Goal: Transaction & Acquisition: Obtain resource

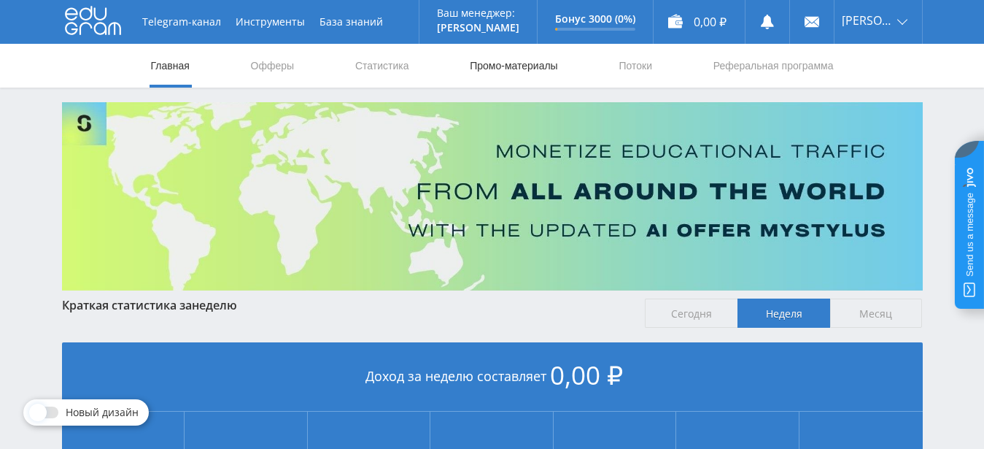
click at [517, 63] on link "Промо-материалы" at bounding box center [513, 66] width 90 height 44
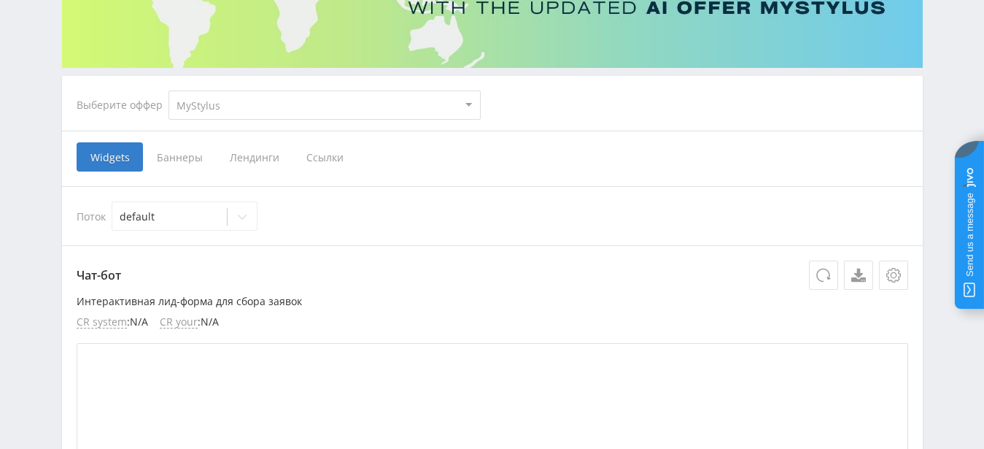
scroll to position [223, 0]
click at [262, 160] on span "Лендинги" at bounding box center [254, 156] width 77 height 29
click at [259, 159] on span "Лендинги" at bounding box center [254, 156] width 77 height 29
click at [0, 0] on input "Лендинги" at bounding box center [0, 0] width 0 height 0
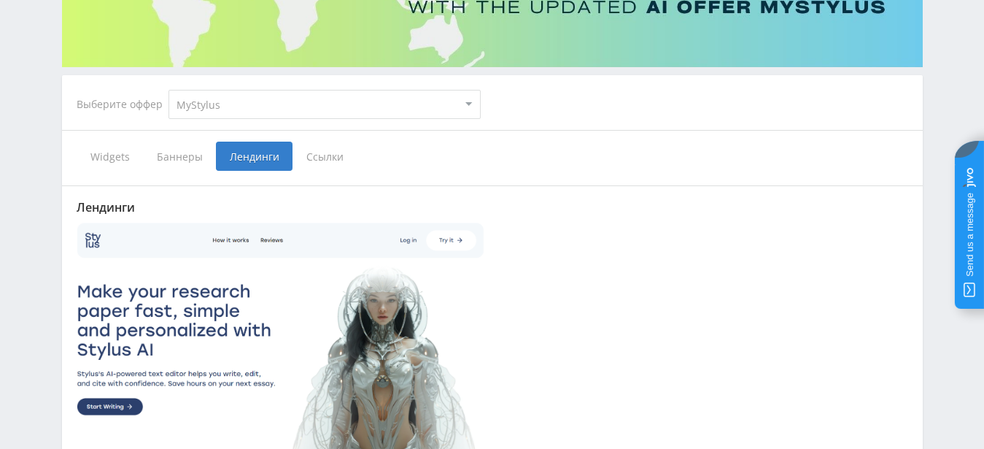
scroll to position [192, 0]
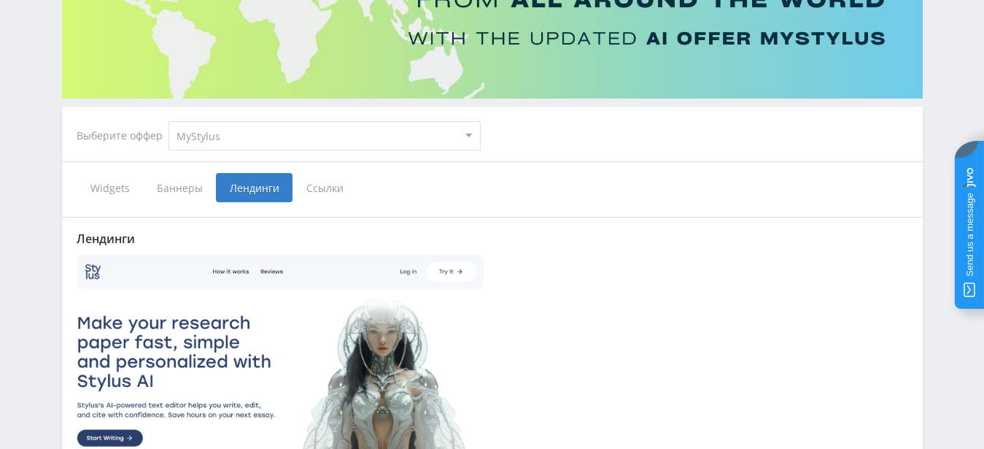
click at [169, 121] on select "MyStylus MyStylus - Revshare Кампус AI Studybay Автор24 Studybay [GEOGRAPHIC_DA…" at bounding box center [325, 135] width 312 height 29
select select "1"
click option "Автор24" at bounding box center [0, 0] width 0 height 0
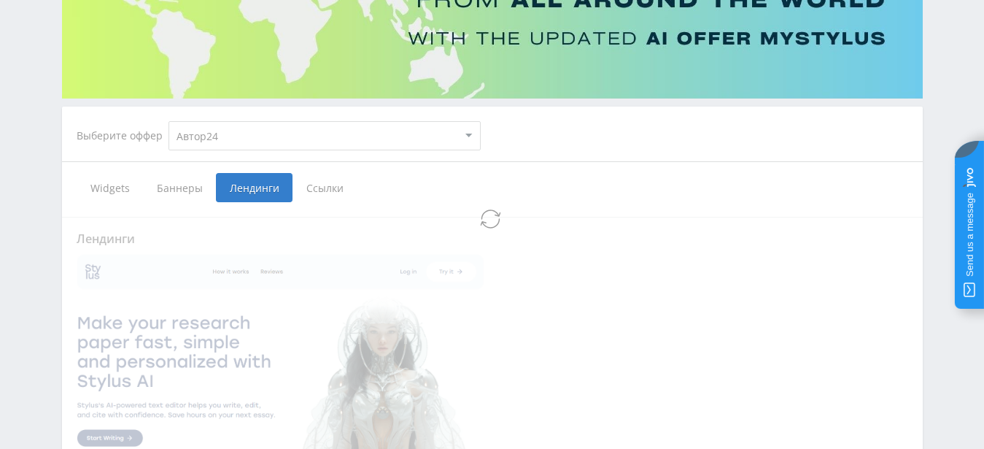
select select "1"
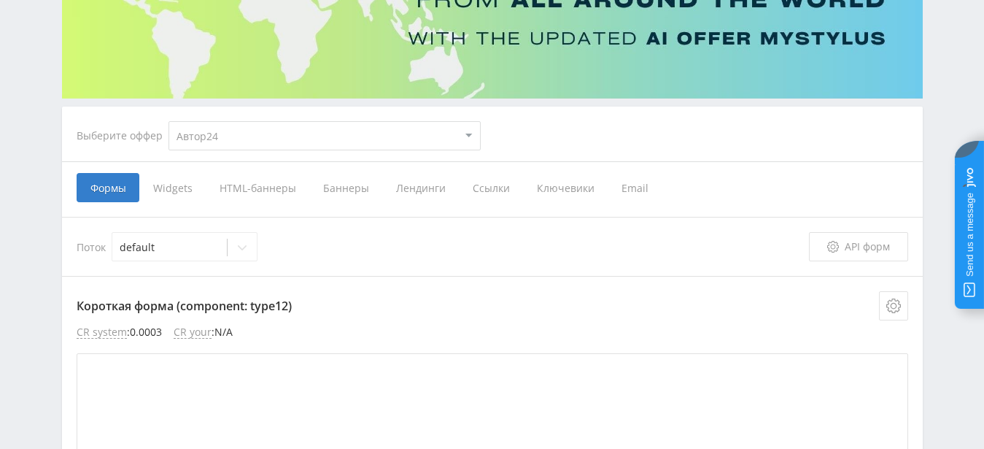
click at [409, 189] on span "Лендинги" at bounding box center [420, 187] width 77 height 29
click at [0, 0] on input "Лендинги" at bounding box center [0, 0] width 0 height 0
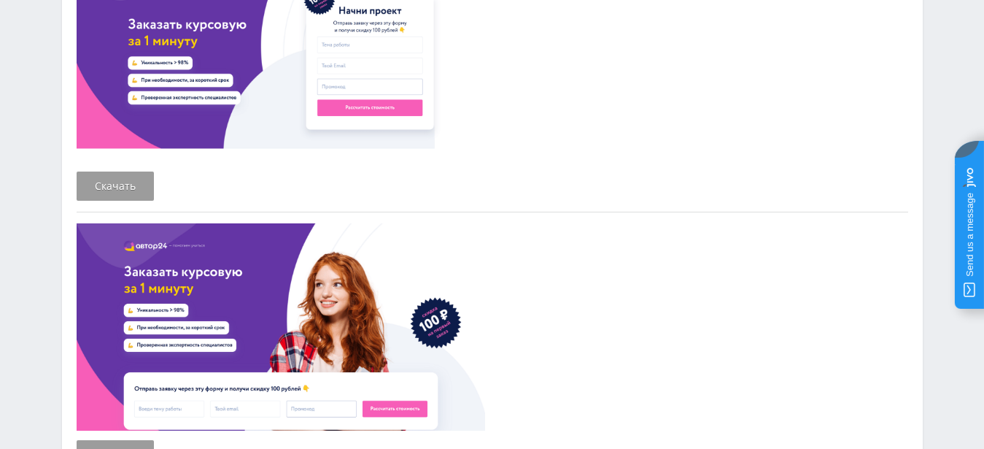
scroll to position [341, 0]
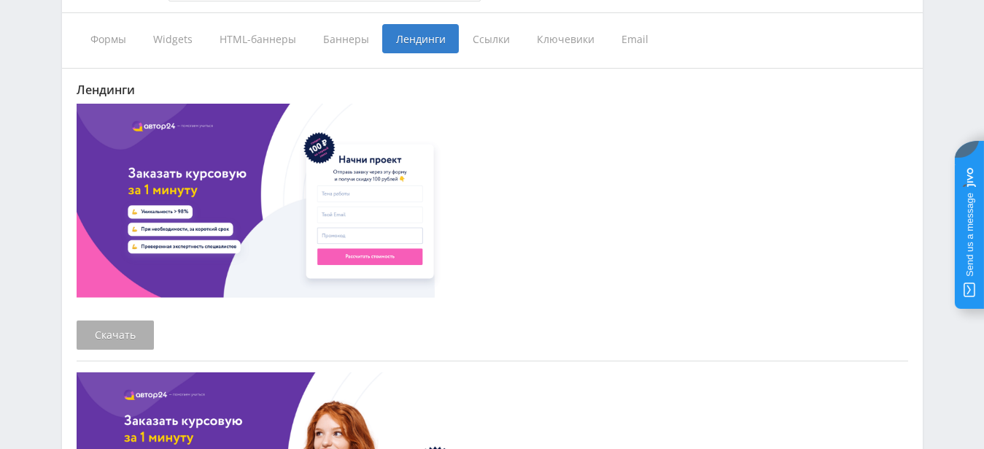
click at [99, 337] on link "Скачать" at bounding box center [115, 334] width 77 height 29
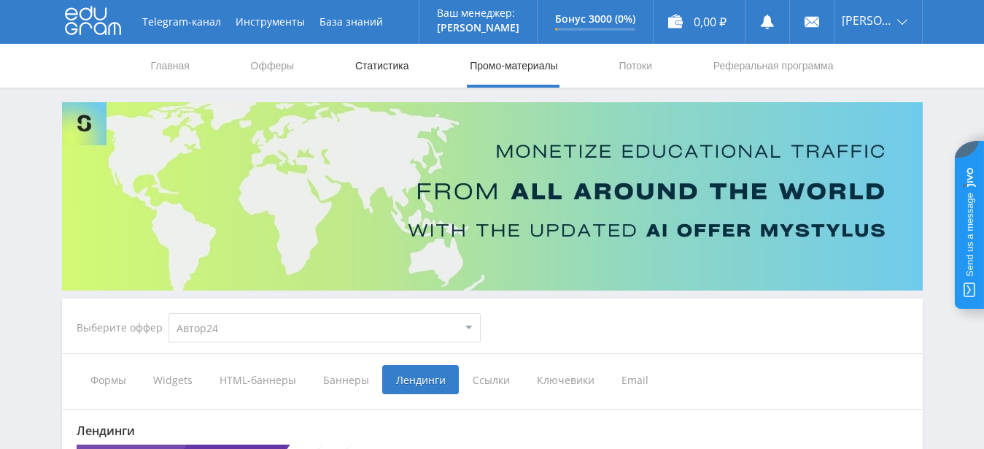
click at [368, 73] on link "Статистика" at bounding box center [382, 66] width 57 height 44
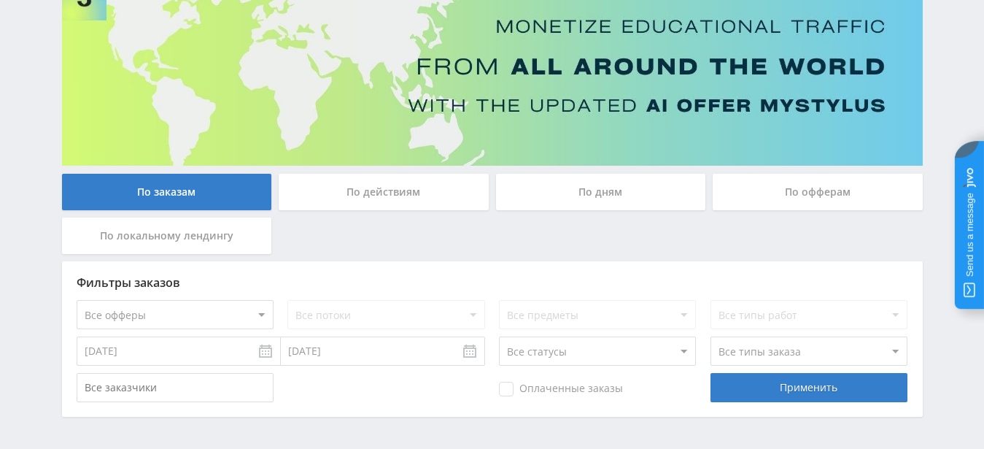
scroll to position [173, 0]
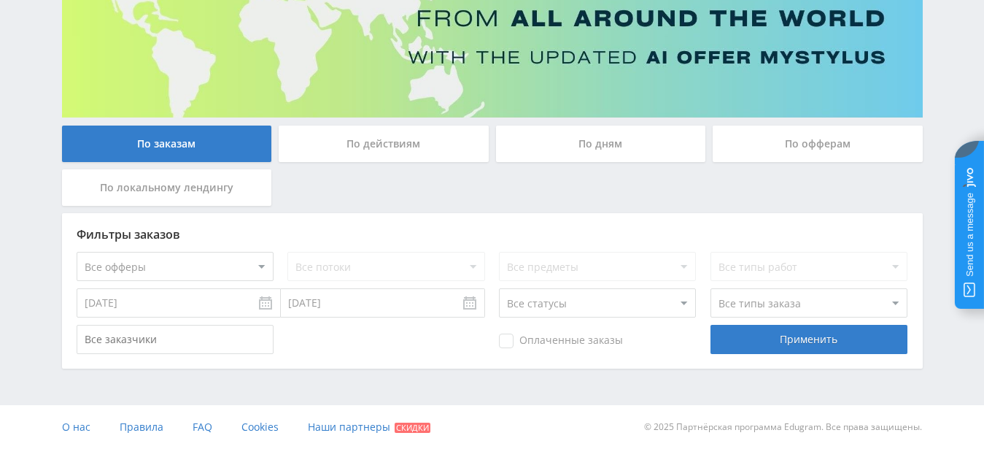
click at [352, 131] on div "По действиям" at bounding box center [384, 144] width 210 height 36
click at [0, 0] on input "По действиям" at bounding box center [0, 0] width 0 height 0
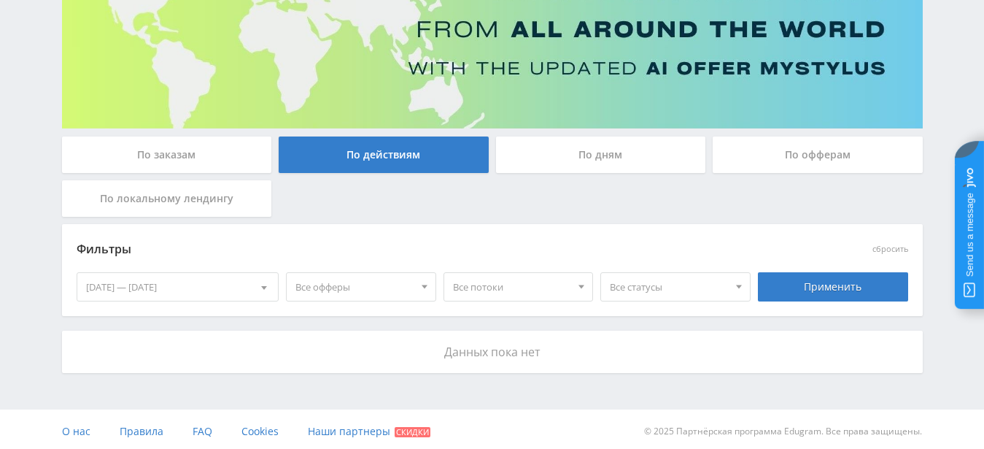
scroll to position [166, 0]
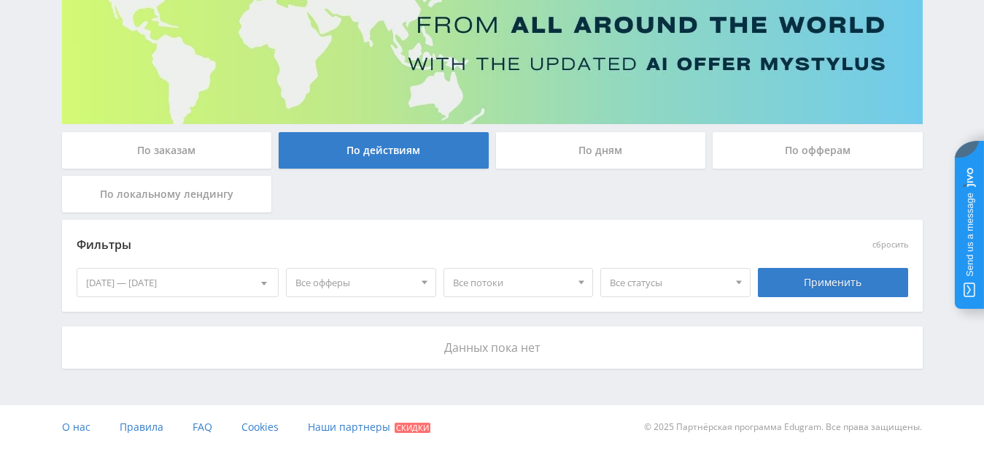
click at [563, 149] on div "По дням" at bounding box center [601, 150] width 210 height 36
click at [0, 0] on input "По дням" at bounding box center [0, 0] width 0 height 0
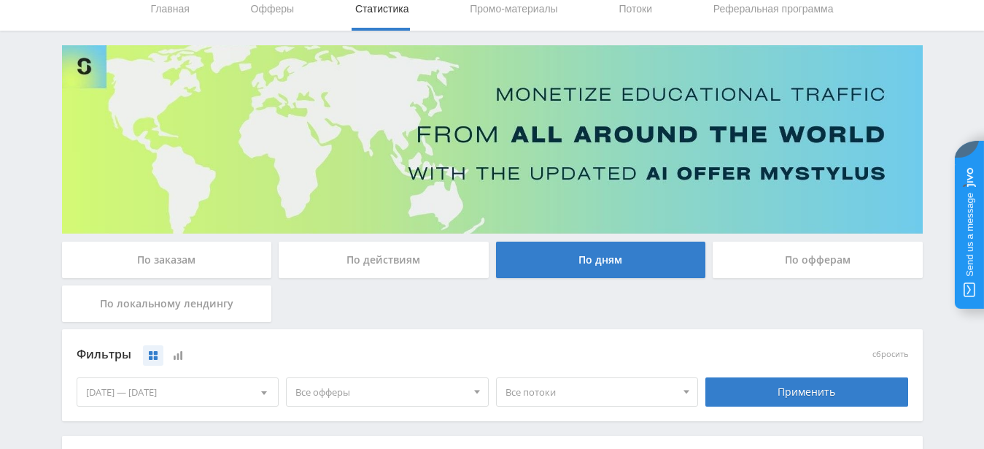
scroll to position [0, 0]
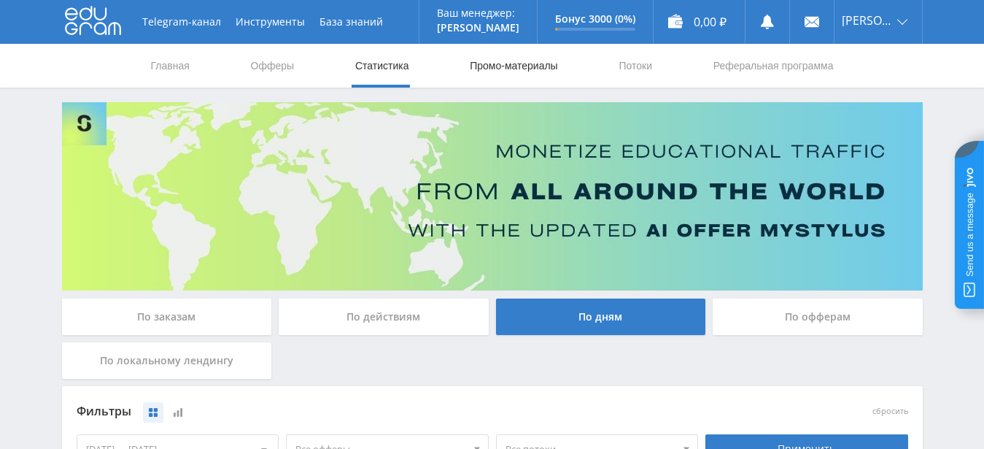
click at [487, 72] on link "Промо-материалы" at bounding box center [513, 66] width 90 height 44
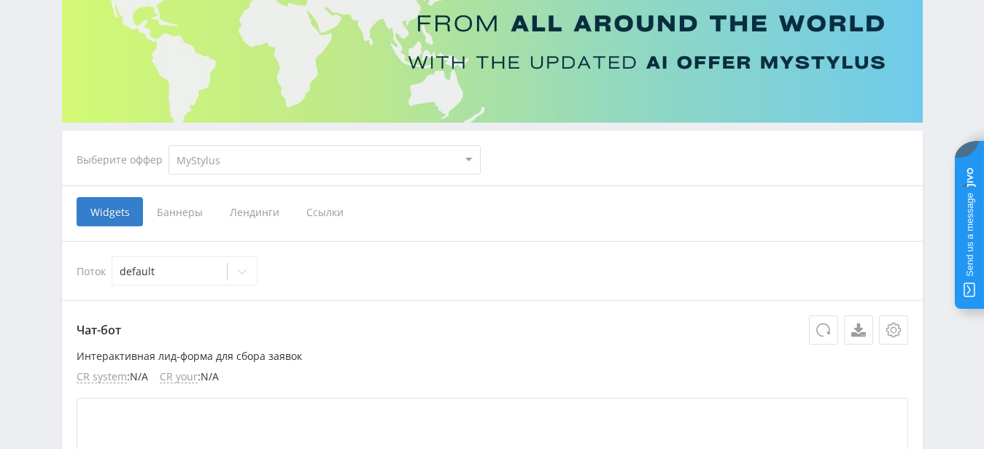
scroll to position [149, 0]
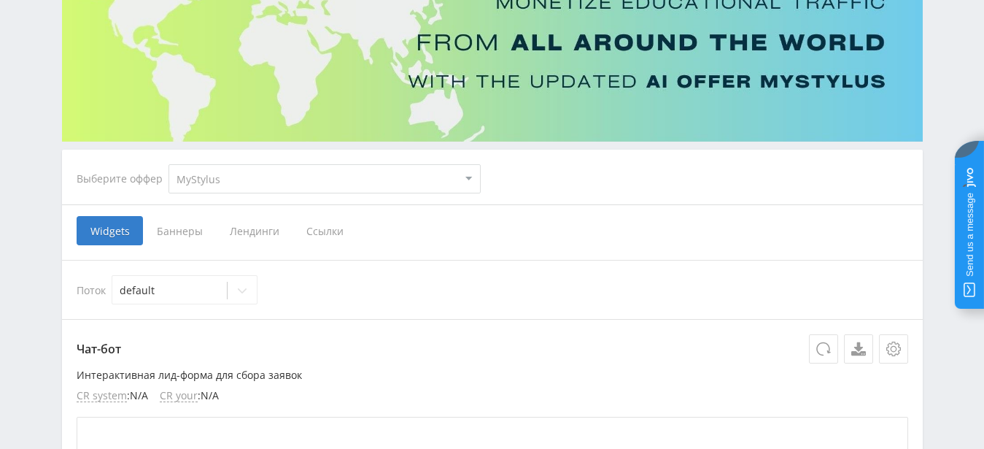
click at [169, 164] on select "MyStylus MyStylus - Revshare Кампус AI Studybay Автор24 Studybay [GEOGRAPHIC_DA…" at bounding box center [325, 178] width 312 height 29
select select "1"
click option "Автор24" at bounding box center [0, 0] width 0 height 0
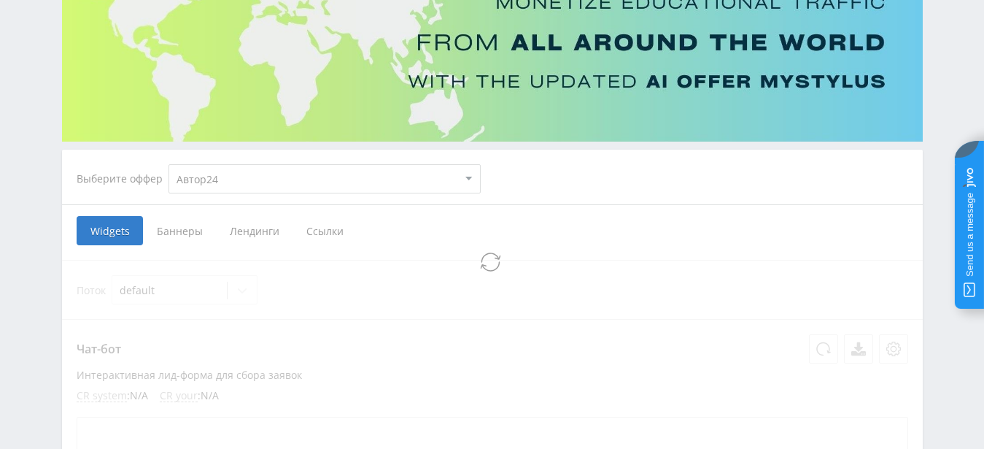
select select "1"
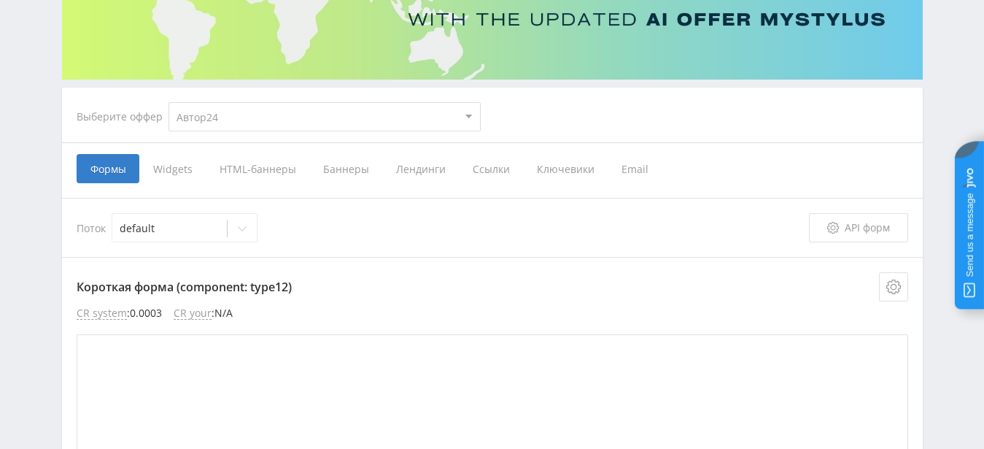
scroll to position [223, 0]
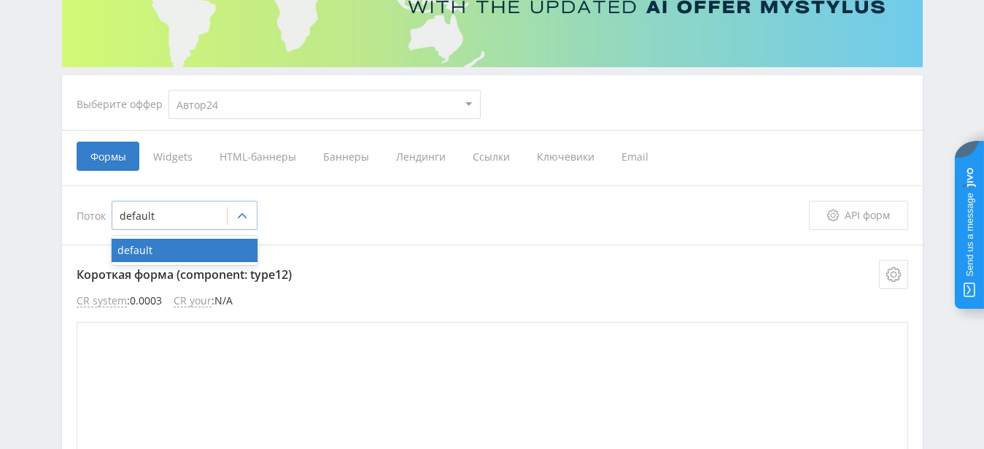
click at [234, 220] on div at bounding box center [242, 215] width 29 height 29
click at [472, 158] on span "Ссылки" at bounding box center [491, 156] width 64 height 29
click at [0, 0] on input "Ссылки" at bounding box center [0, 0] width 0 height 0
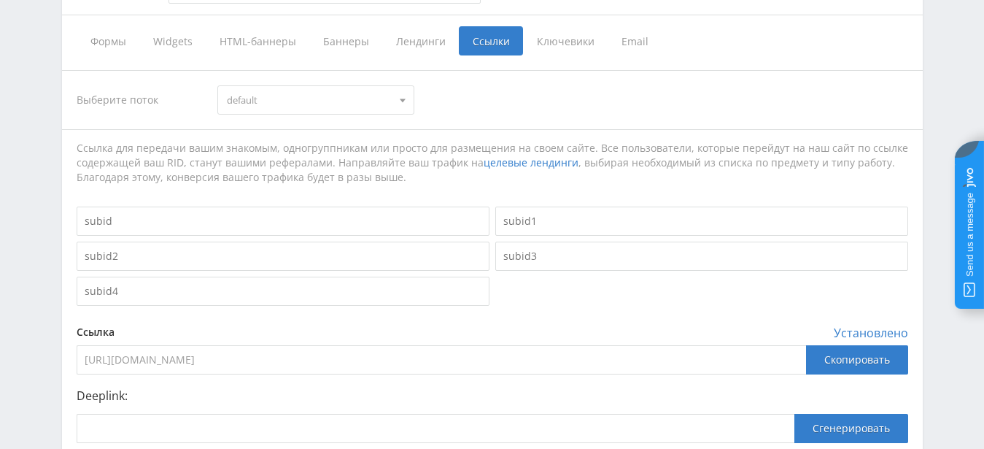
scroll to position [264, 0]
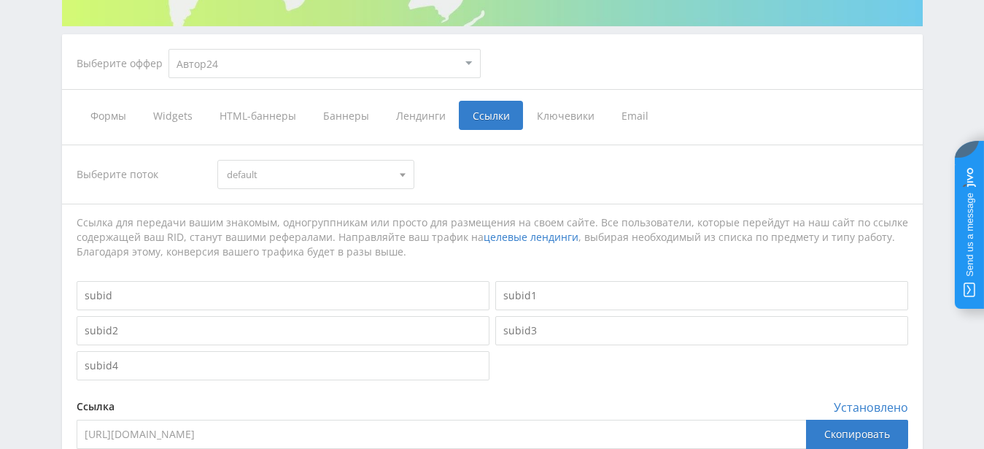
click at [368, 174] on span "default" at bounding box center [309, 175] width 165 height 28
click at [398, 126] on span "Лендинги" at bounding box center [420, 115] width 77 height 29
click at [0, 0] on input "Лендинги" at bounding box center [0, 0] width 0 height 0
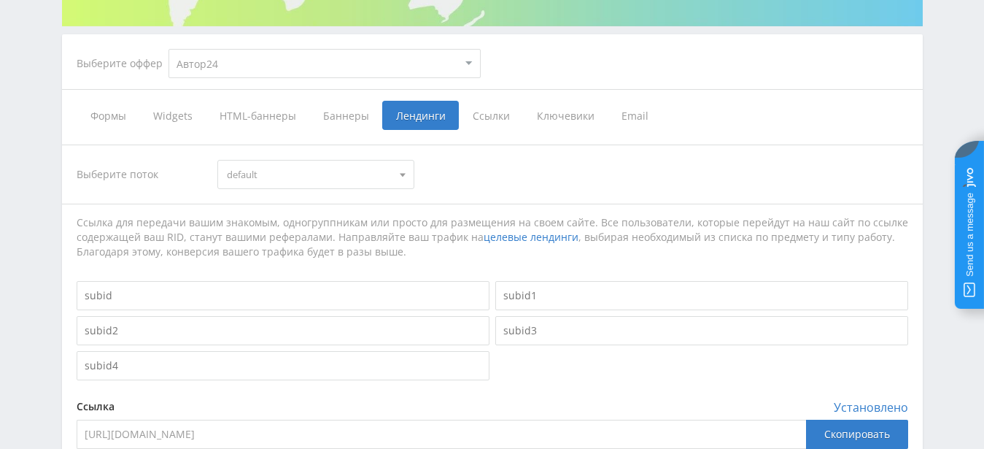
click at [416, 111] on span "Лендинги" at bounding box center [420, 115] width 77 height 29
click at [0, 0] on input "Лендинги" at bounding box center [0, 0] width 0 height 0
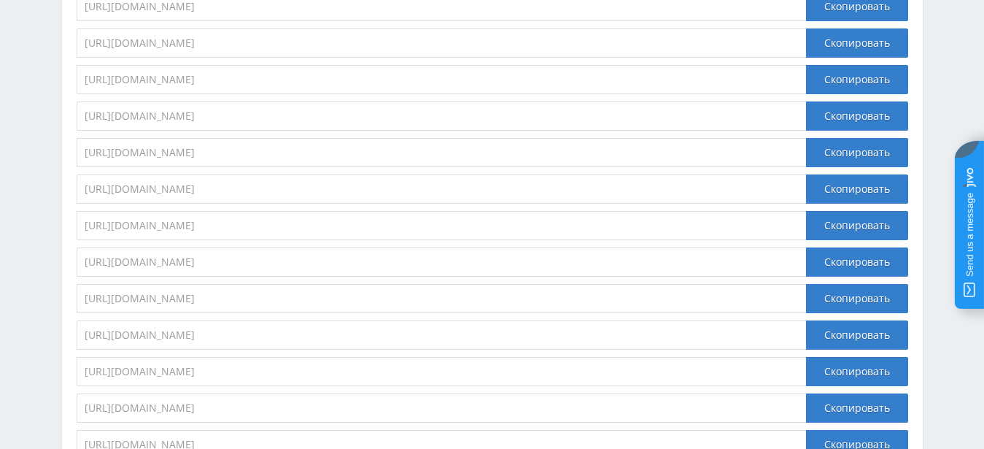
scroll to position [1678, 0]
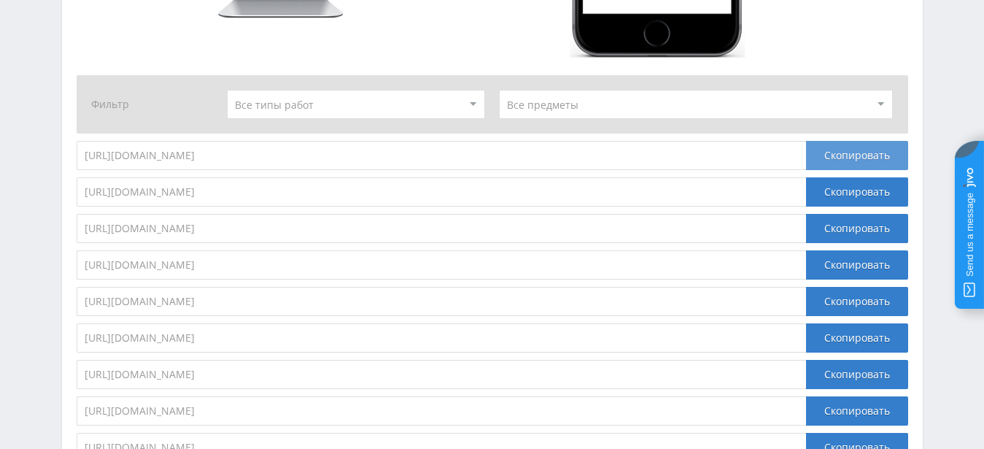
click at [832, 158] on div "Скопировать" at bounding box center [857, 155] width 102 height 29
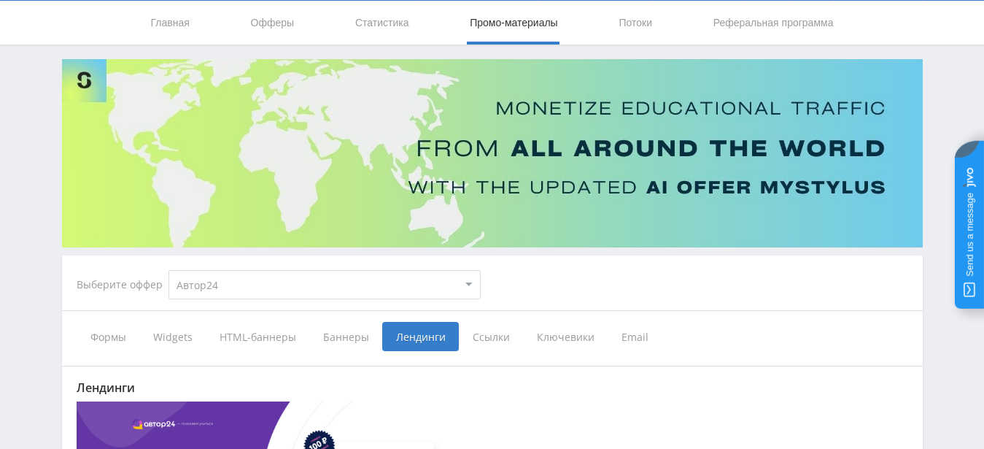
scroll to position [0, 0]
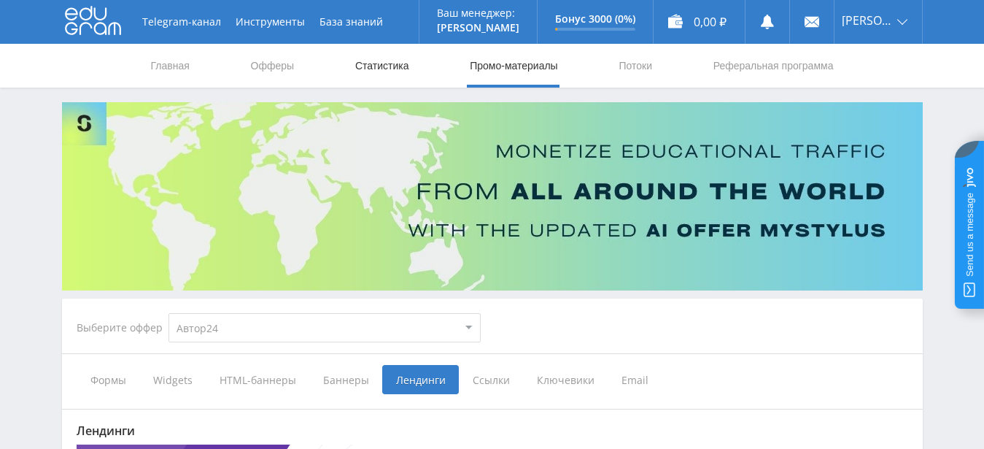
click at [368, 67] on link "Статистика" at bounding box center [382, 66] width 57 height 44
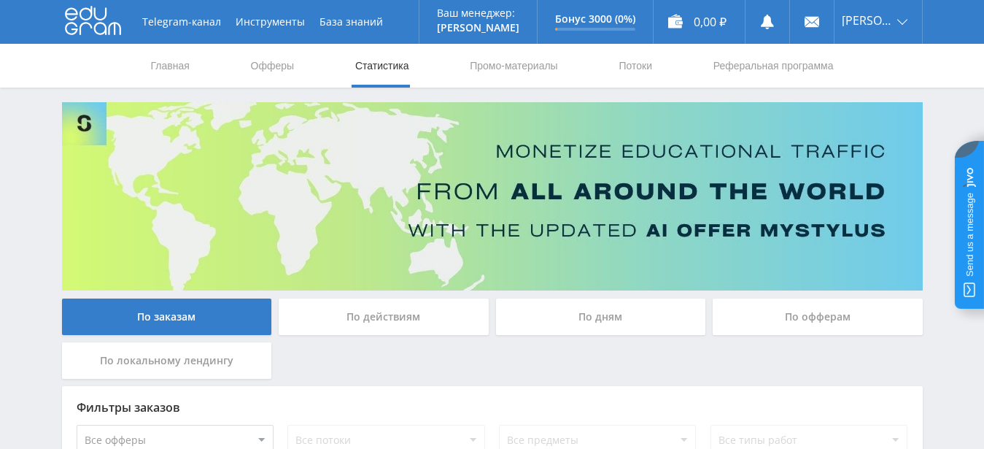
scroll to position [333, 0]
